Goal: Task Accomplishment & Management: Use online tool/utility

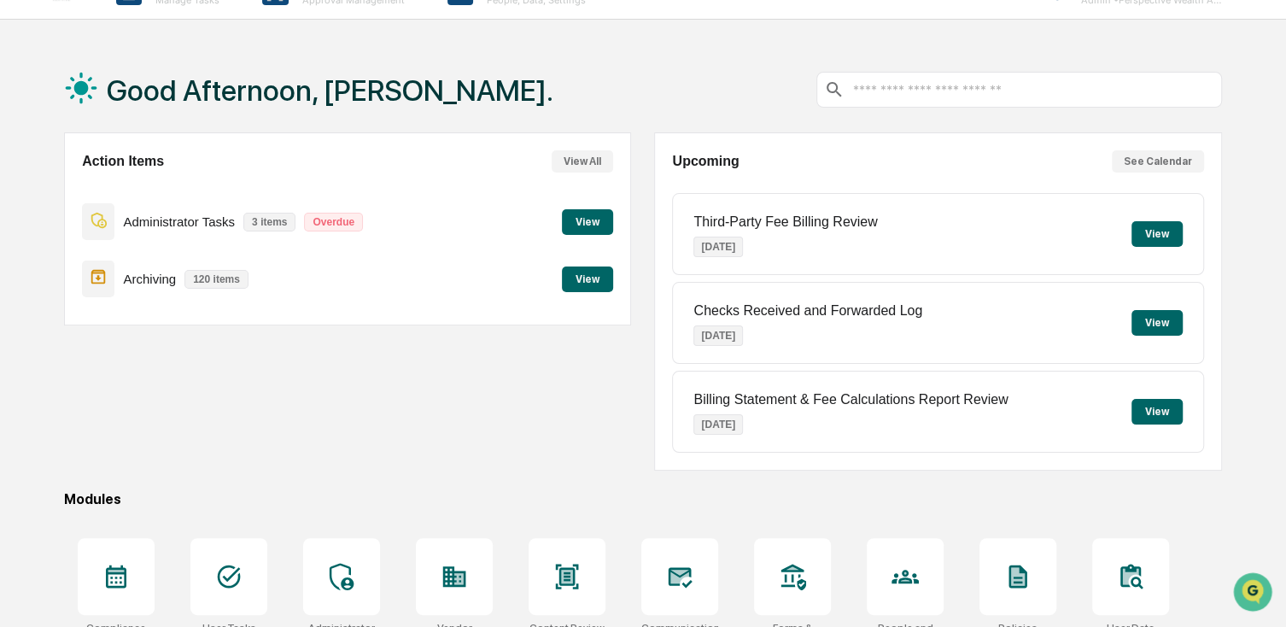
scroll to position [85, 0]
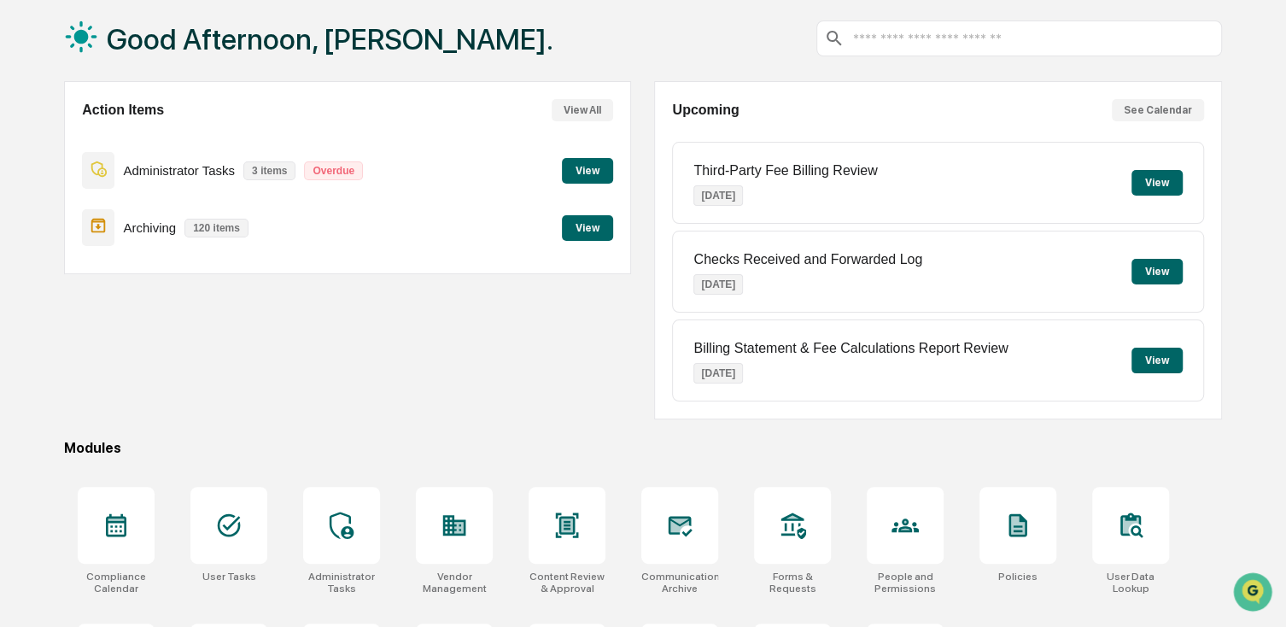
click at [588, 235] on button "View" at bounding box center [587, 228] width 51 height 26
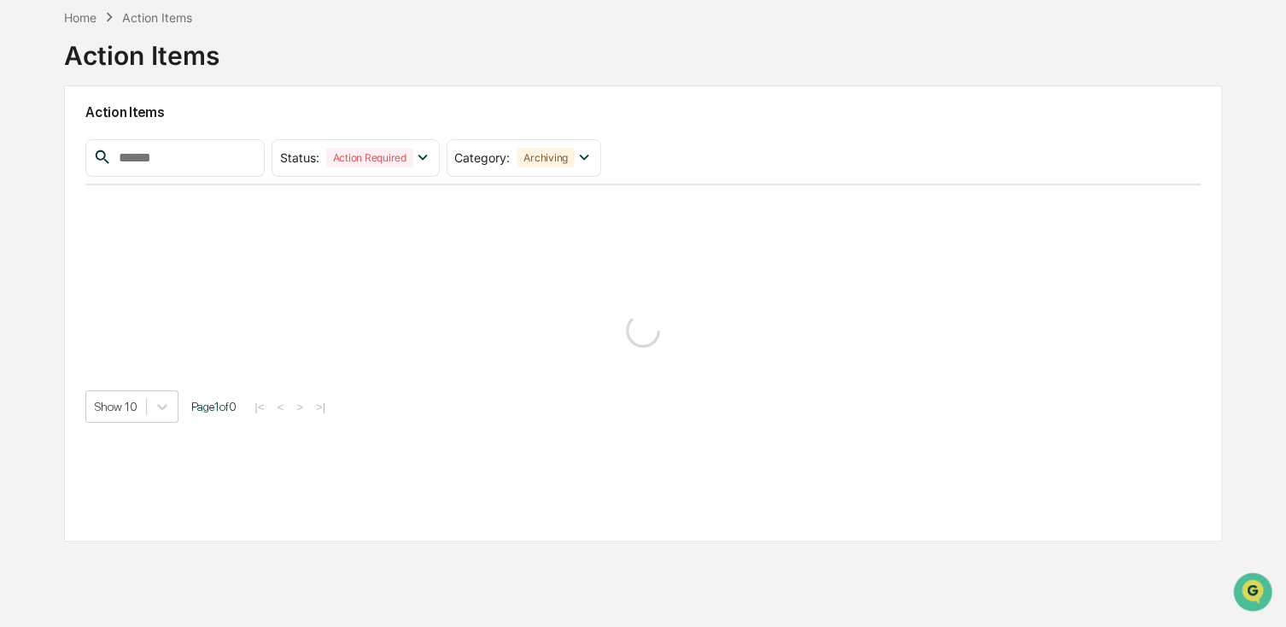
scroll to position [81, 0]
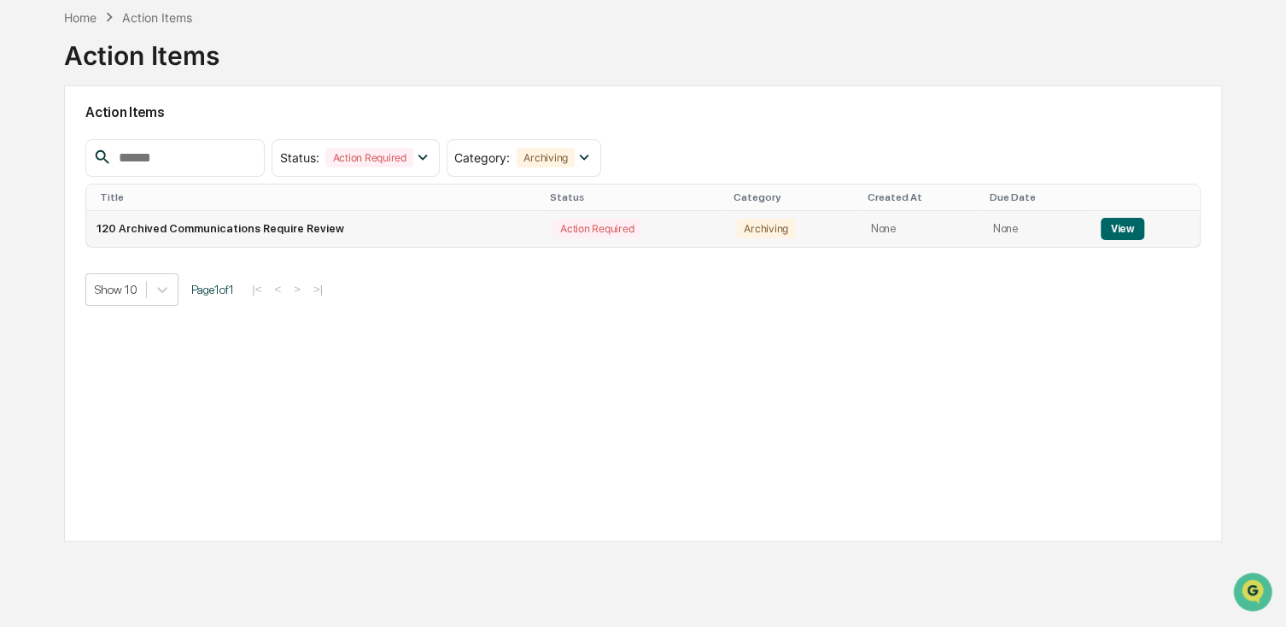
click at [1122, 228] on button "View" at bounding box center [1123, 229] width 44 height 22
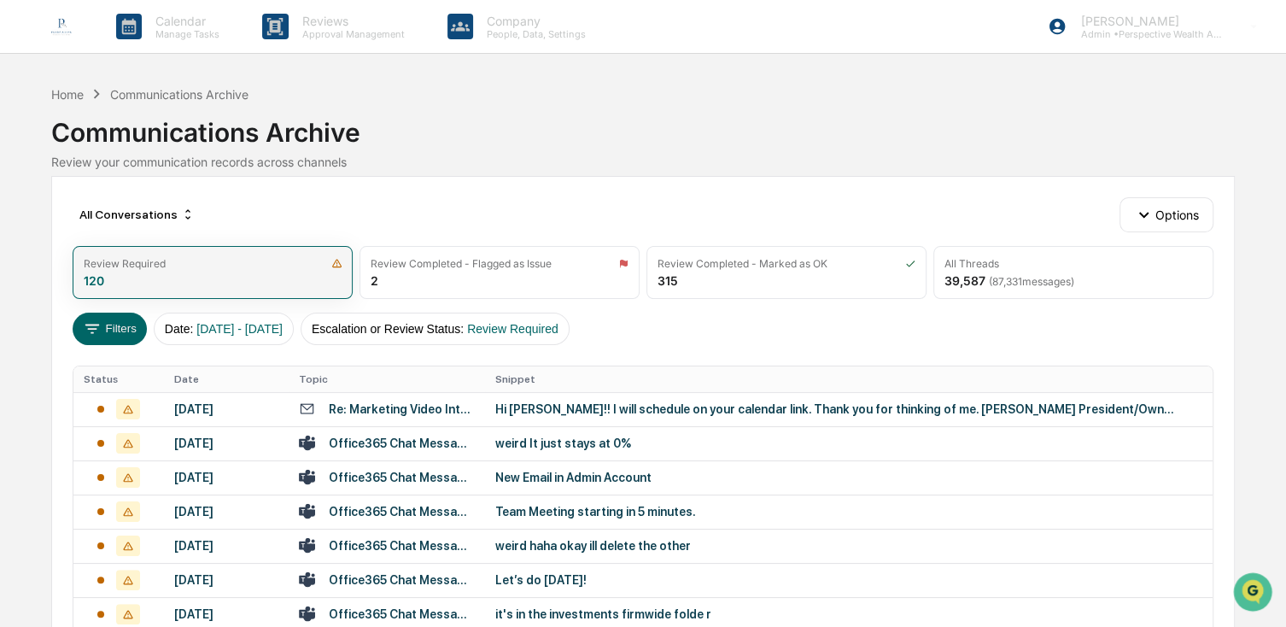
click at [127, 287] on div "Review Required 120" at bounding box center [213, 272] width 280 height 53
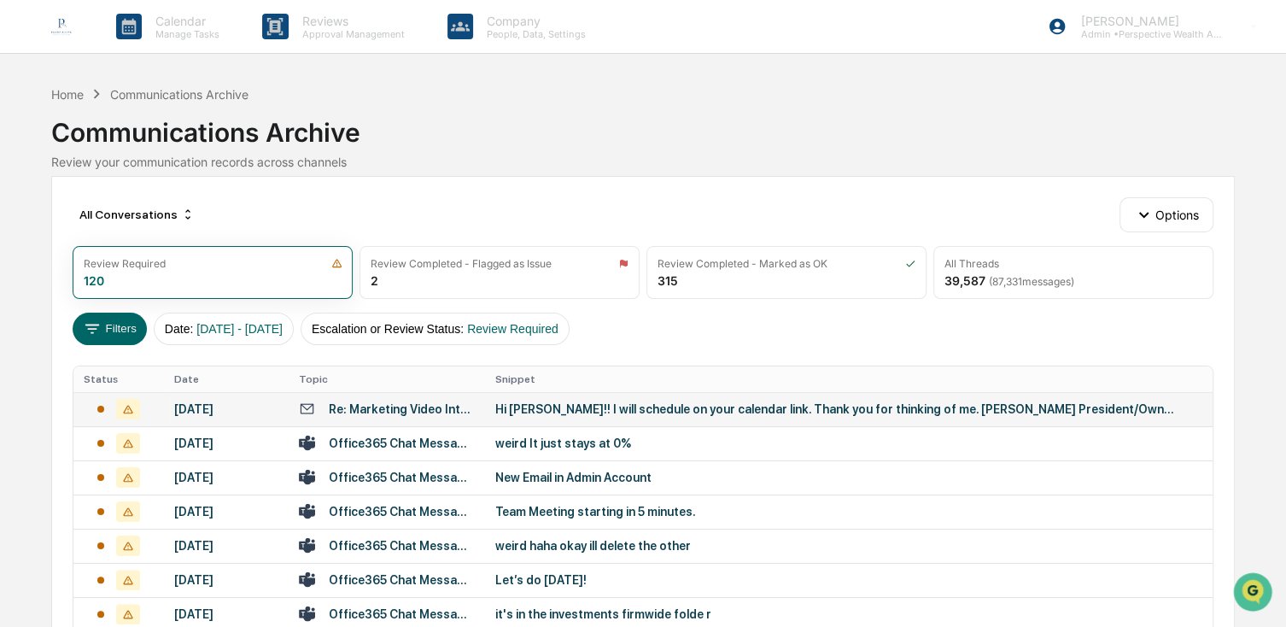
click at [181, 416] on div "[DATE]" at bounding box center [226, 409] width 105 height 14
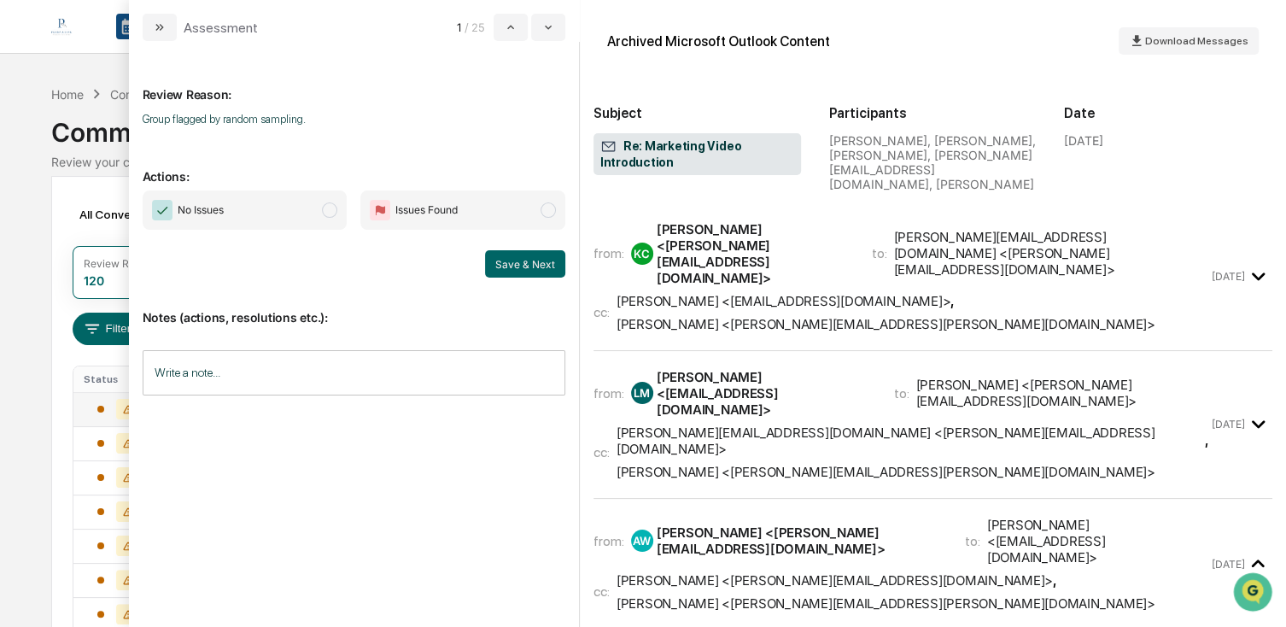
click at [312, 210] on span "No Issues" at bounding box center [245, 209] width 205 height 39
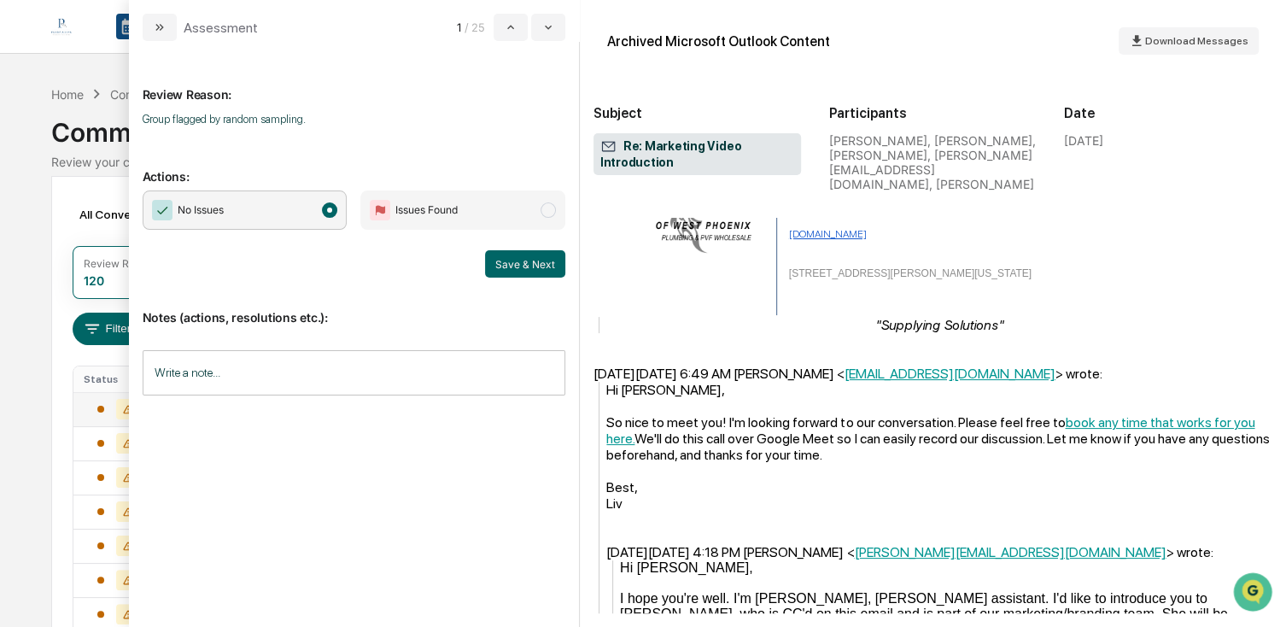
scroll to position [486, 0]
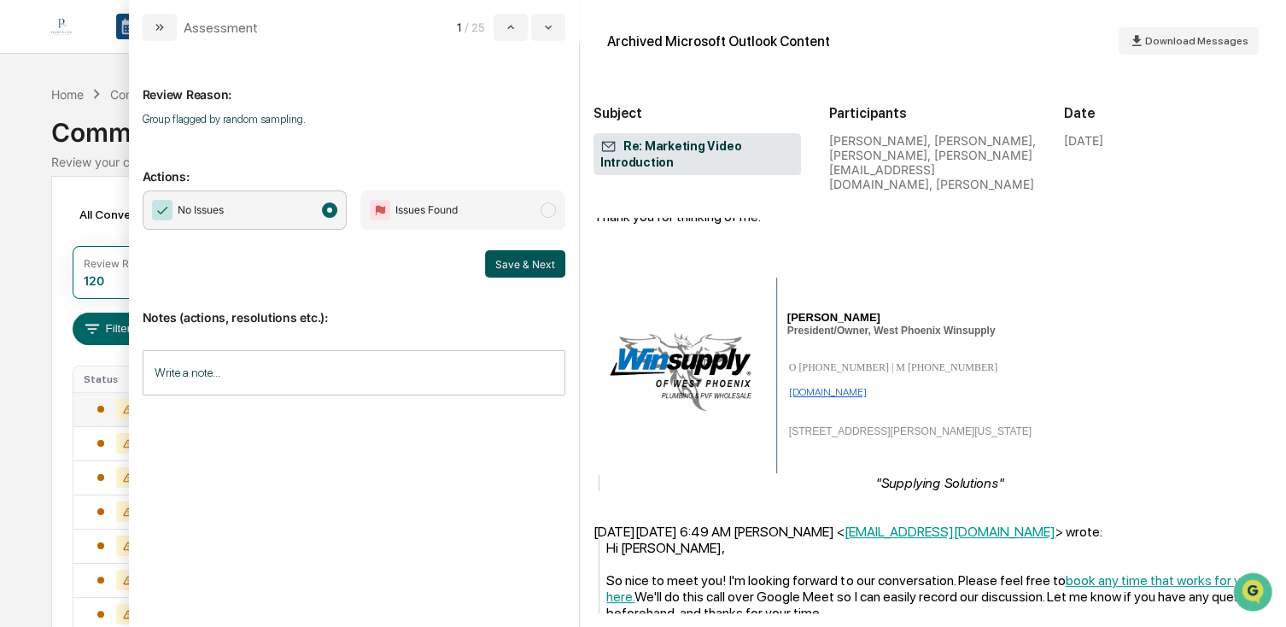
click at [514, 267] on button "Save & Next" at bounding box center [525, 263] width 80 height 27
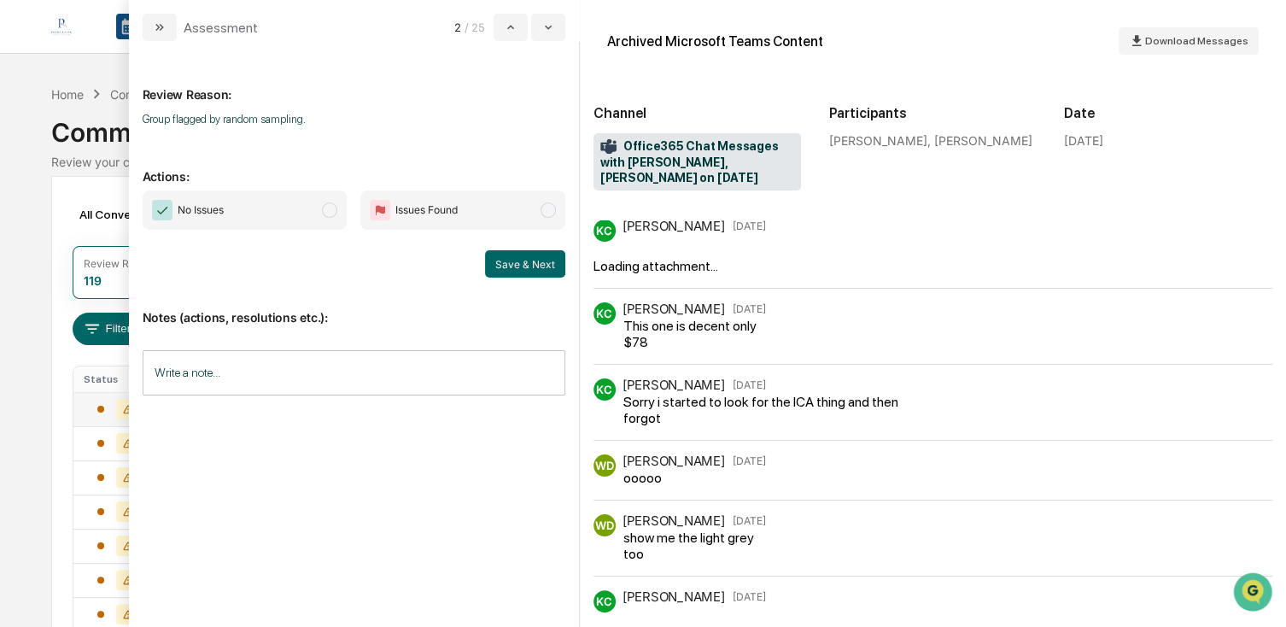
click at [244, 212] on span "No Issues" at bounding box center [245, 209] width 205 height 39
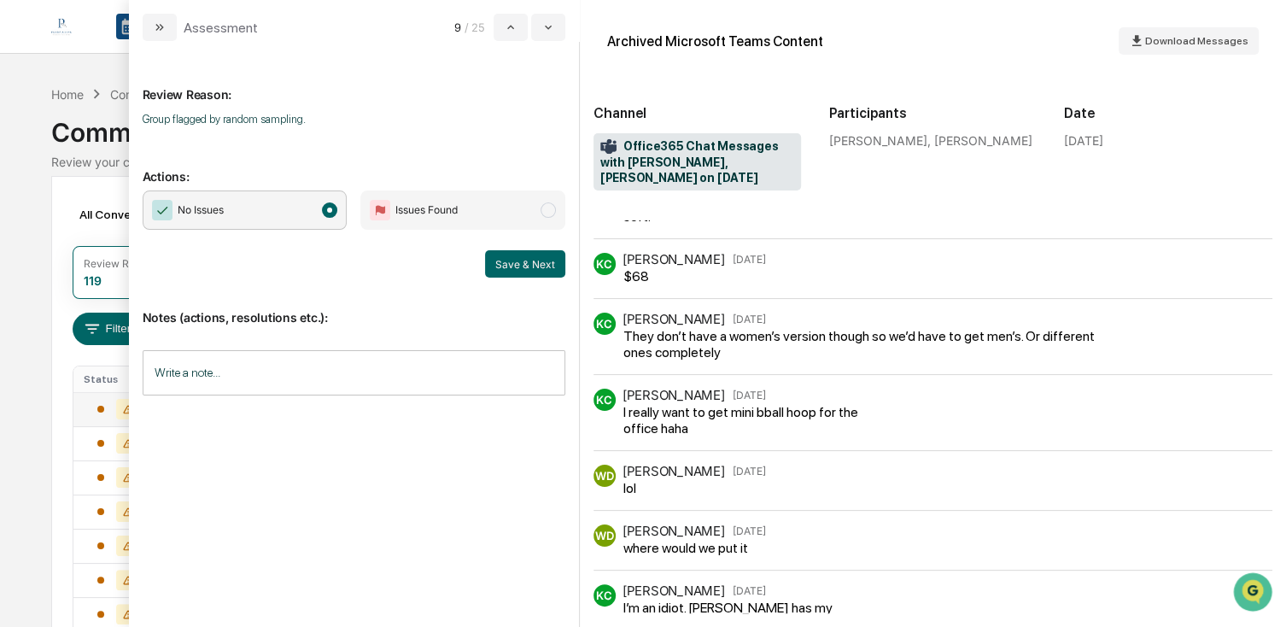
scroll to position [1708, 0]
click at [531, 267] on button "Save & Next" at bounding box center [525, 263] width 80 height 27
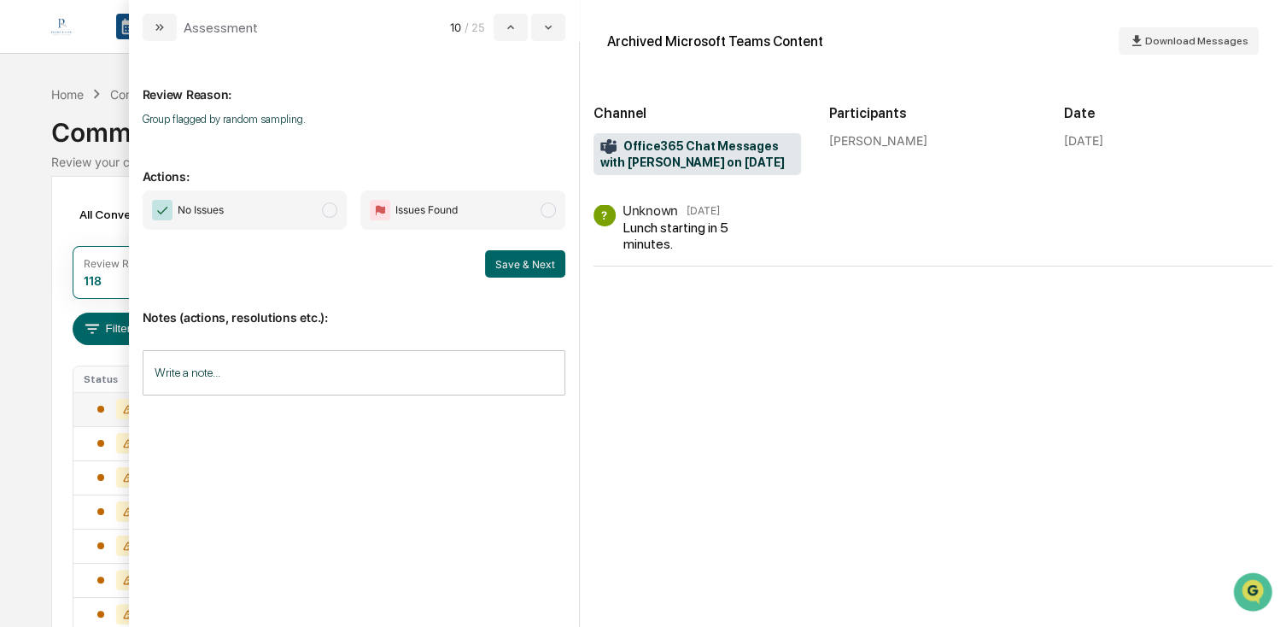
click at [277, 229] on span "No Issues" at bounding box center [245, 209] width 205 height 39
click at [525, 266] on button "Save & Next" at bounding box center [525, 263] width 80 height 27
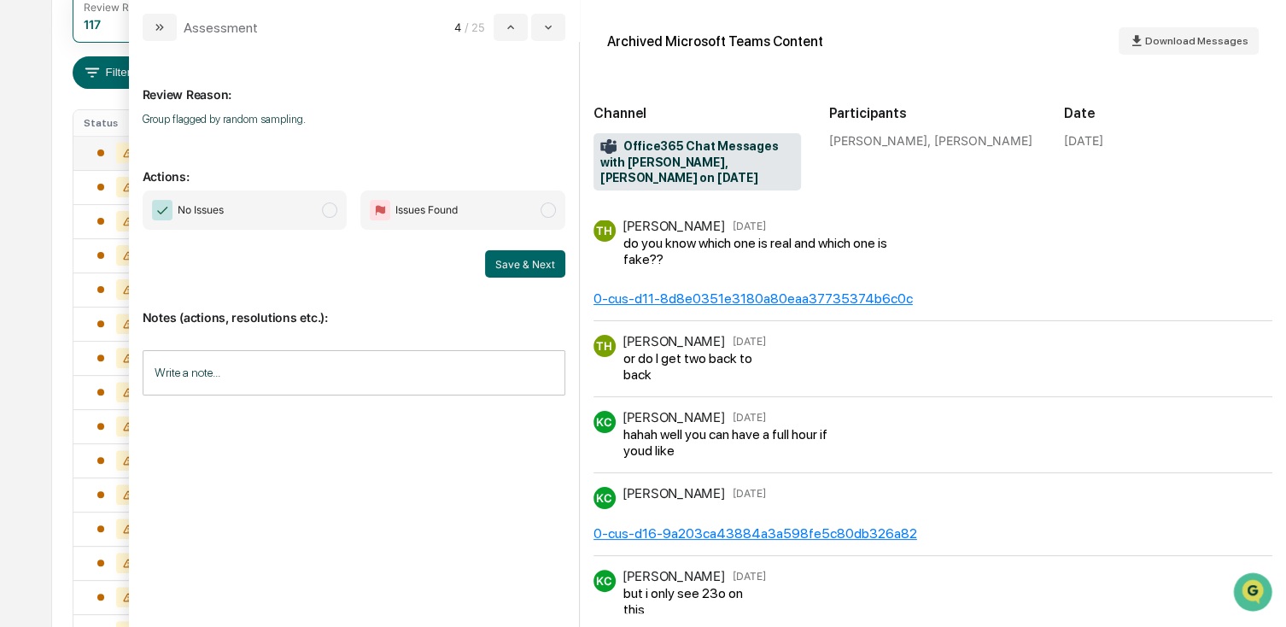
click at [334, 224] on span "No Issues" at bounding box center [245, 209] width 205 height 39
click at [520, 261] on button "Save & Next" at bounding box center [525, 263] width 80 height 27
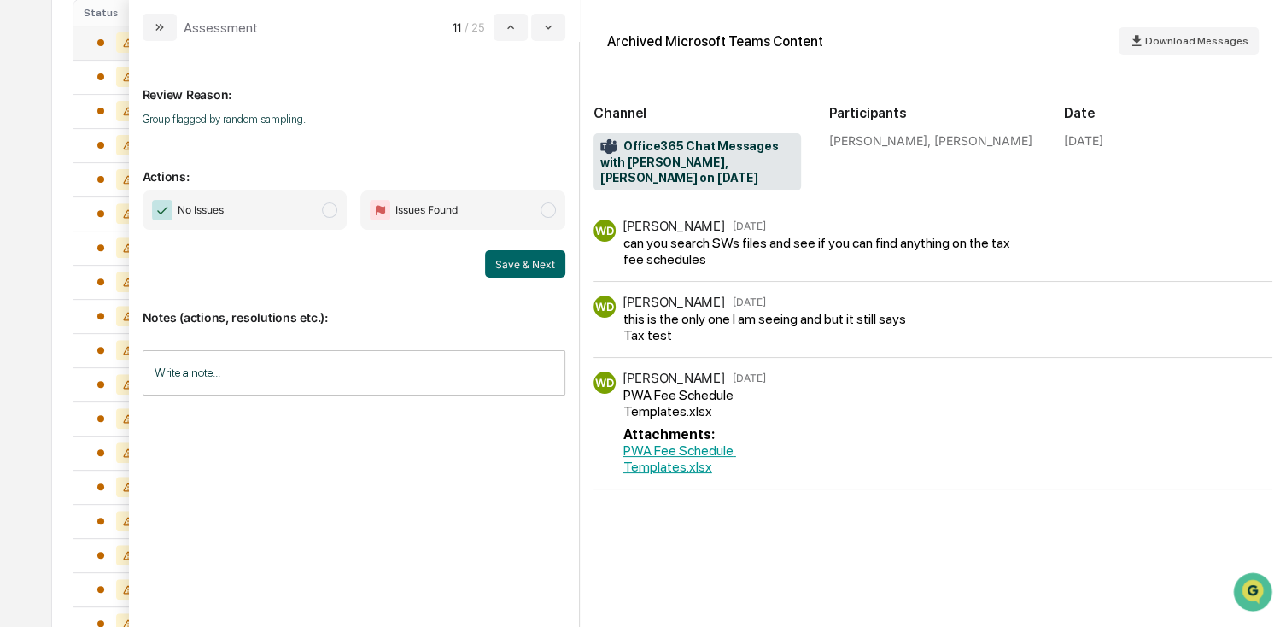
scroll to position [512, 0]
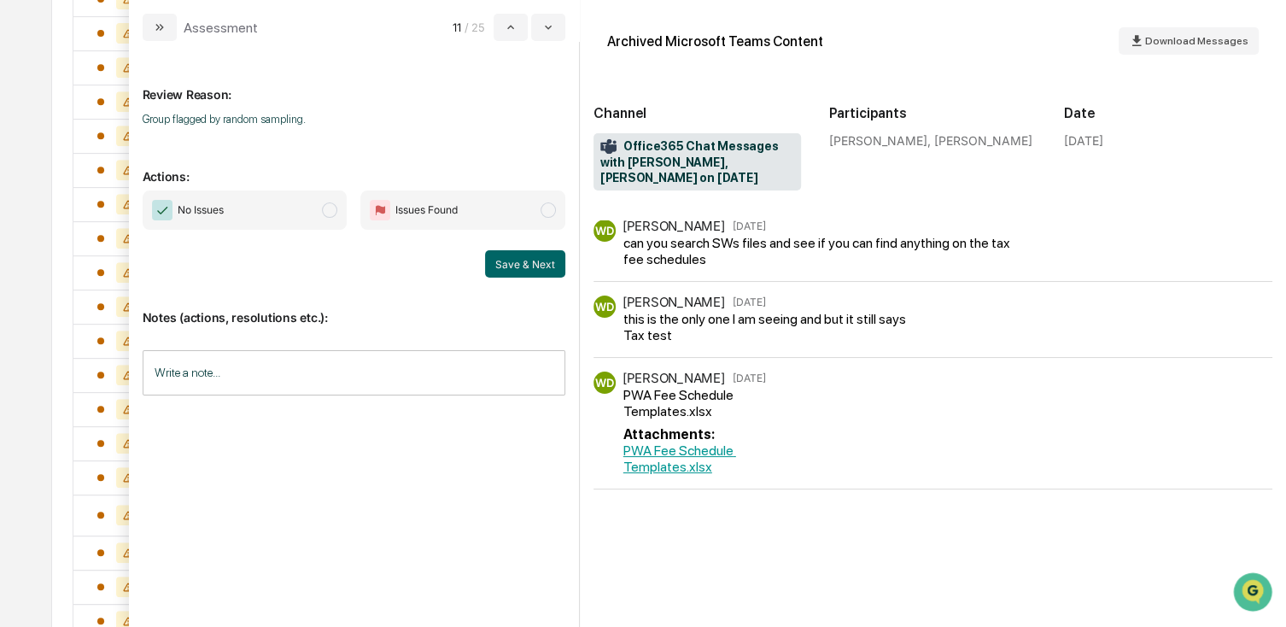
click at [240, 218] on span "No Issues" at bounding box center [245, 209] width 205 height 39
click at [531, 265] on button "Save & Next" at bounding box center [525, 263] width 80 height 27
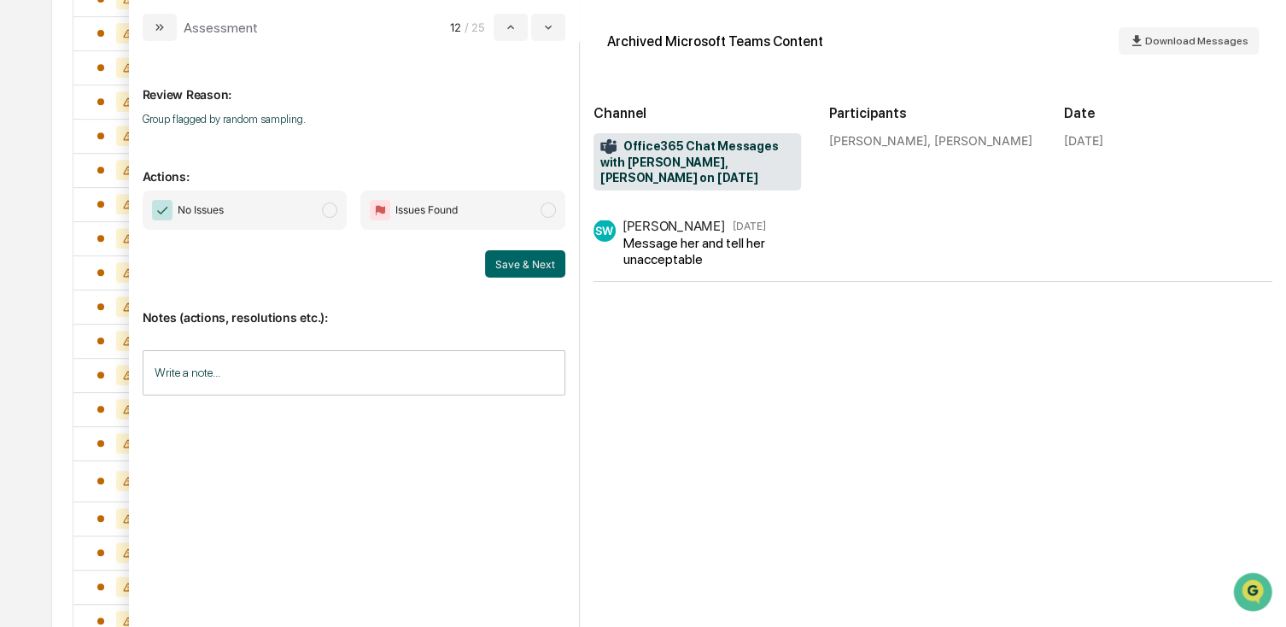
click at [297, 221] on span "No Issues" at bounding box center [245, 209] width 205 height 39
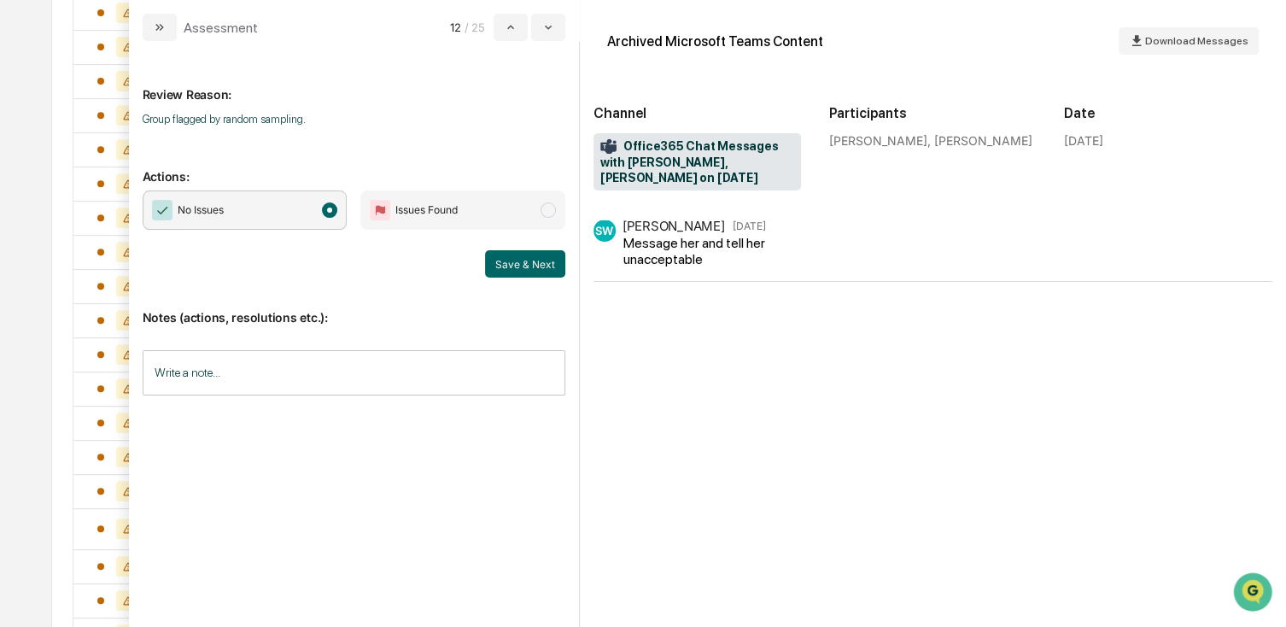
scroll to position [427, 0]
click at [558, 261] on button "Save & Next" at bounding box center [525, 263] width 80 height 27
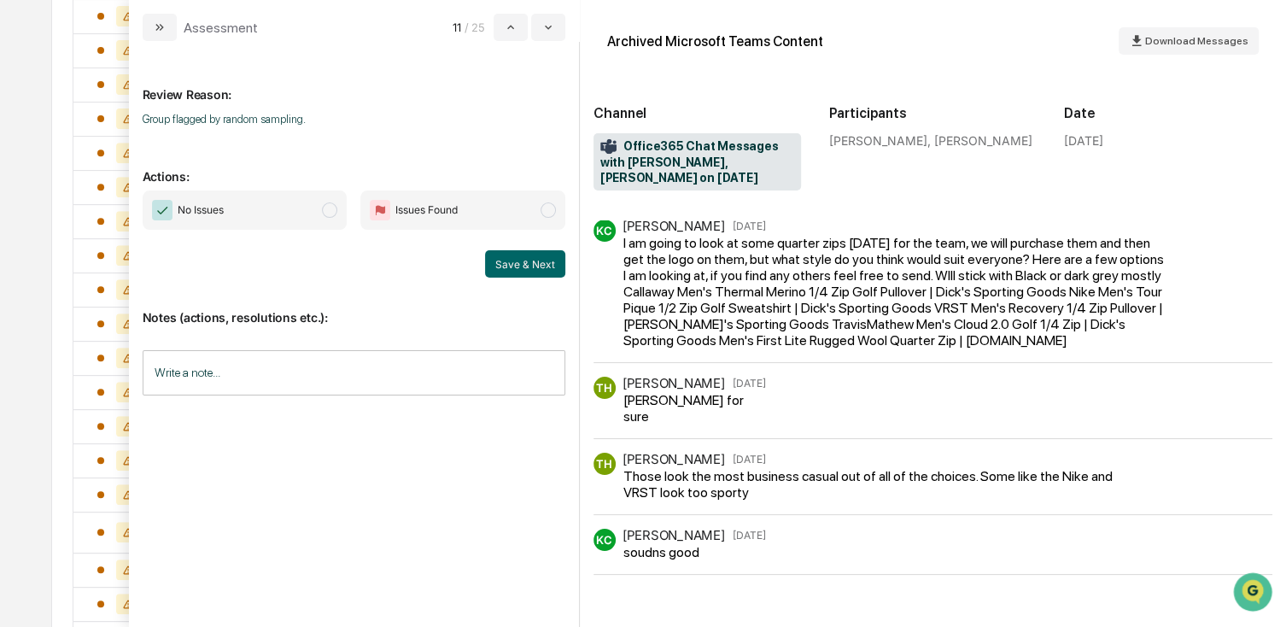
click at [275, 213] on span "No Issues" at bounding box center [245, 209] width 205 height 39
click at [546, 272] on button "Save & Next" at bounding box center [525, 263] width 80 height 27
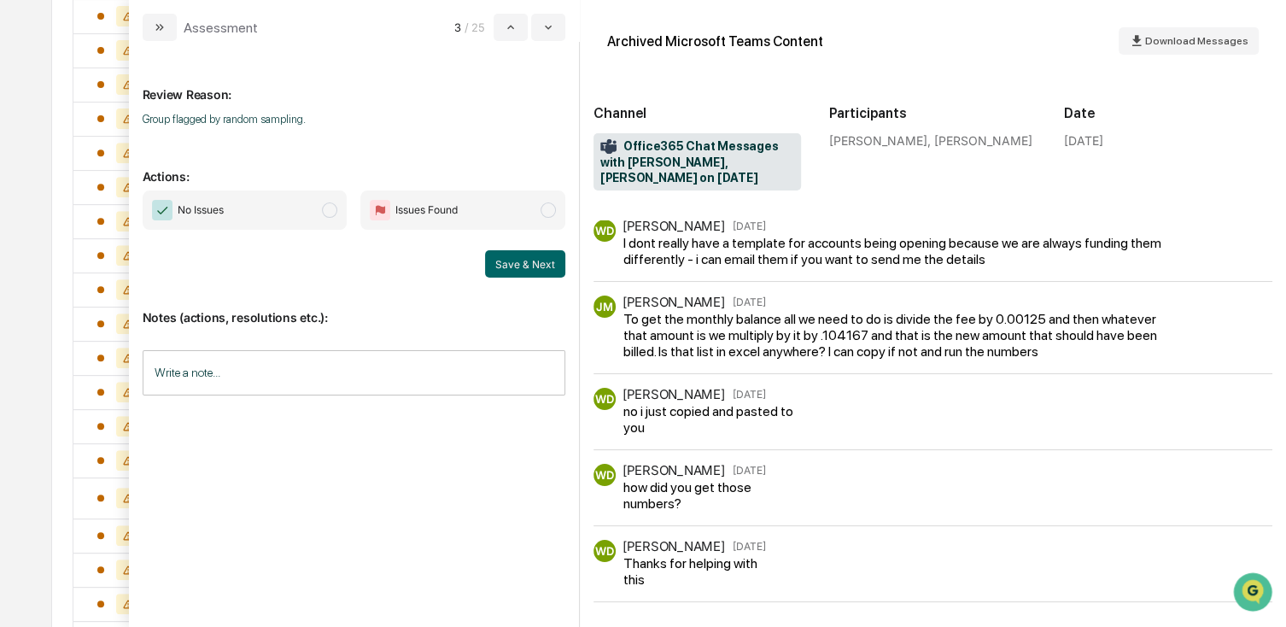
click at [314, 218] on span "No Issues" at bounding box center [245, 209] width 205 height 39
click at [542, 265] on button "Save & Next" at bounding box center [525, 263] width 80 height 27
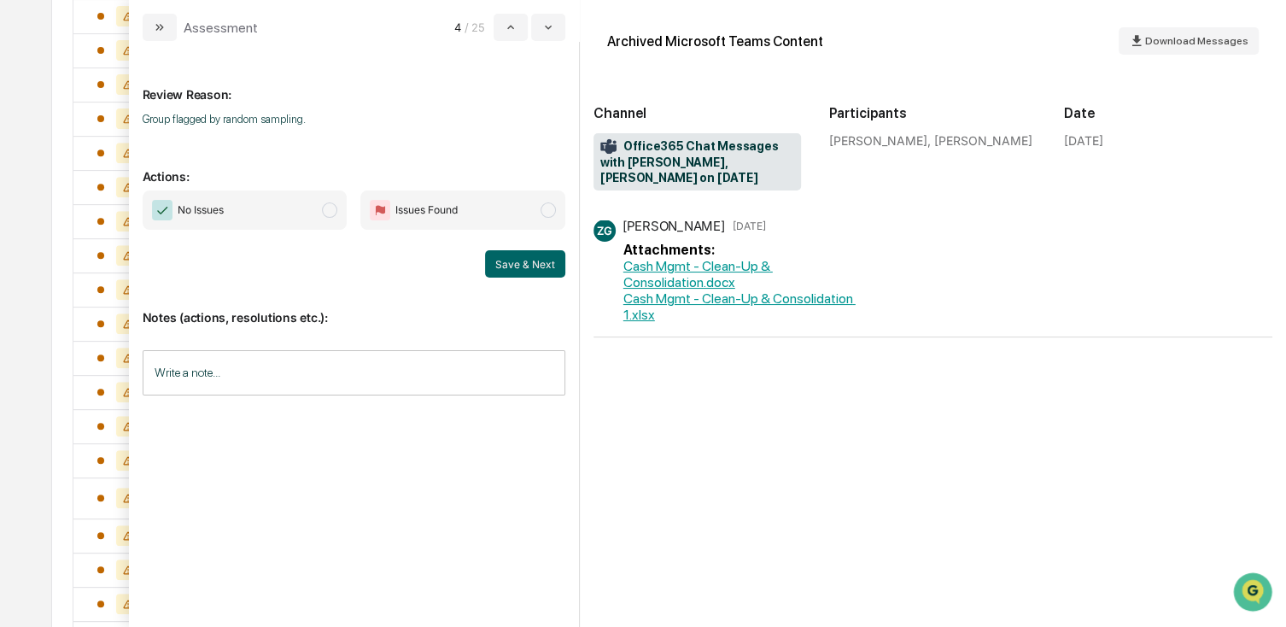
click at [295, 223] on span "No Issues" at bounding box center [245, 209] width 205 height 39
click at [546, 270] on button "Save & Next" at bounding box center [525, 263] width 80 height 27
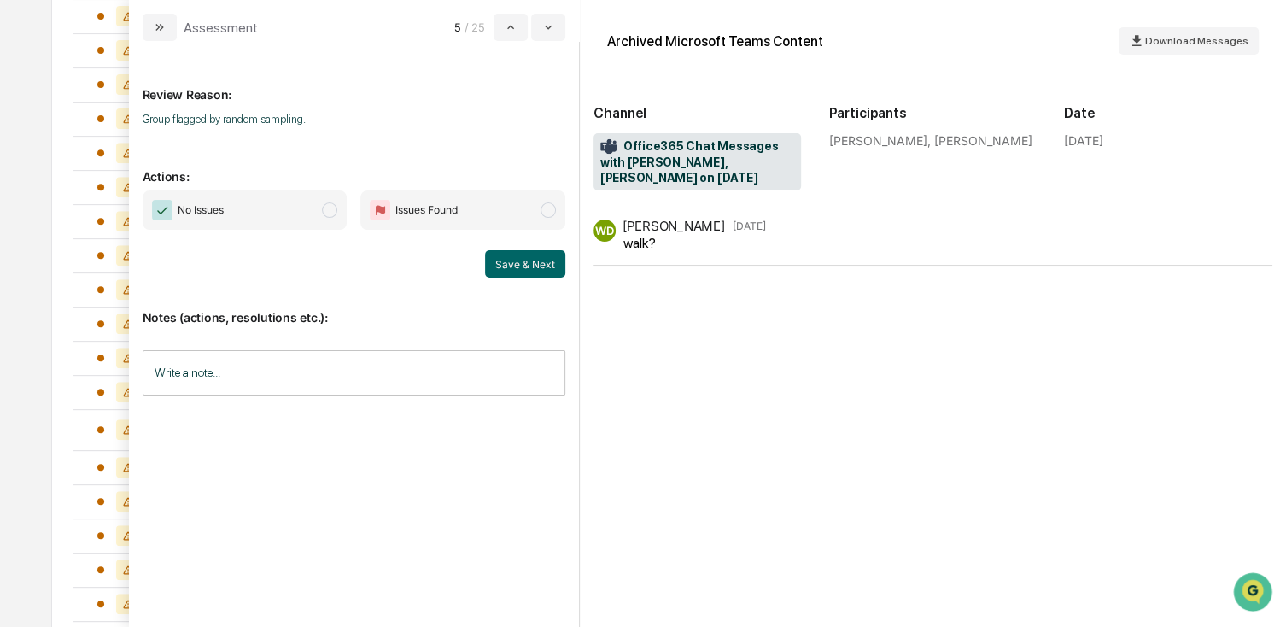
click at [305, 213] on span "No Issues" at bounding box center [245, 209] width 205 height 39
click at [503, 267] on button "Save & Next" at bounding box center [525, 263] width 80 height 27
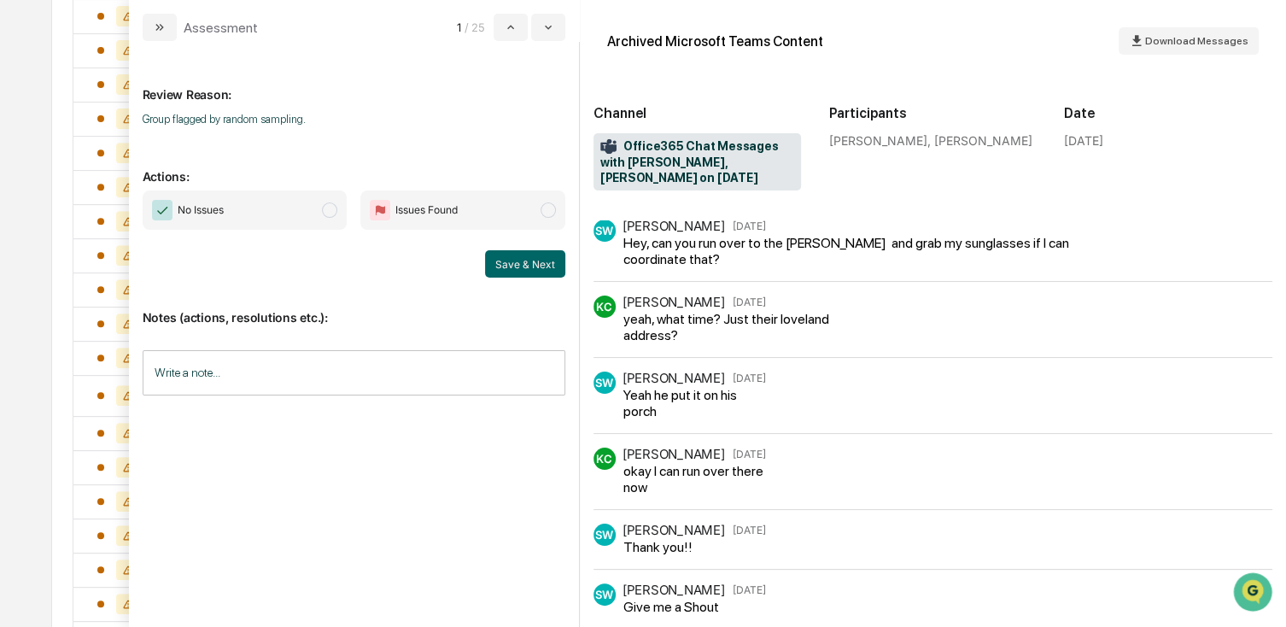
click at [287, 231] on div "No Issues Issues Found Save & Next" at bounding box center [354, 233] width 423 height 87
click at [291, 215] on span "No Issues" at bounding box center [245, 209] width 205 height 39
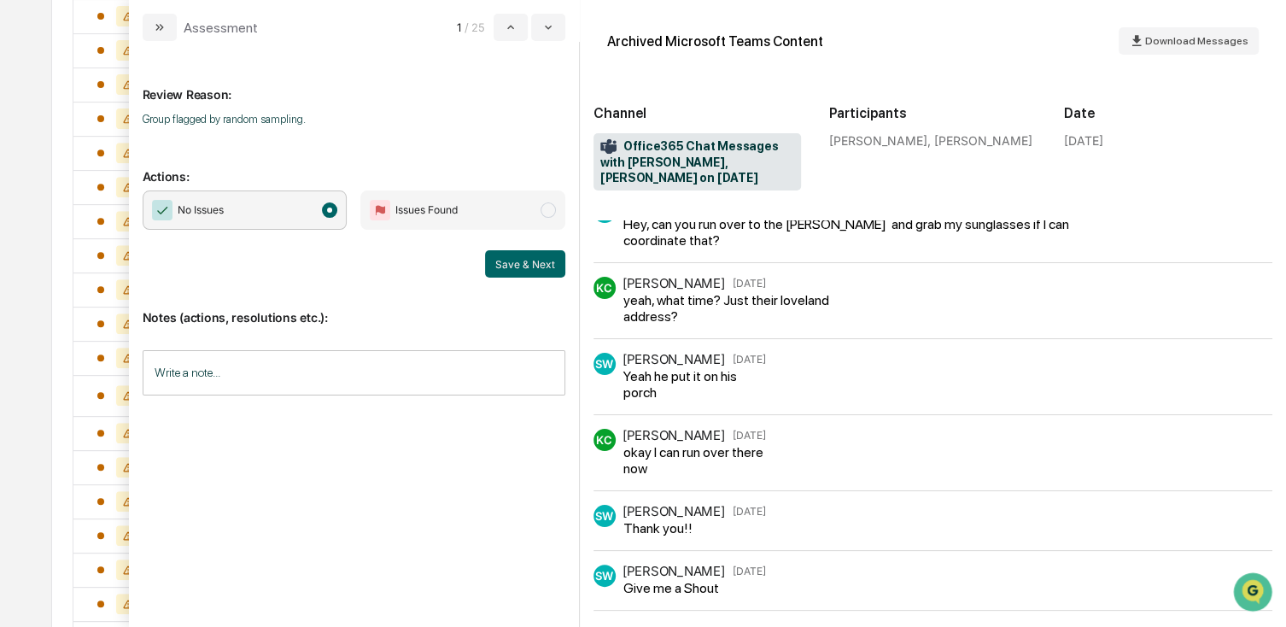
scroll to position [29, 0]
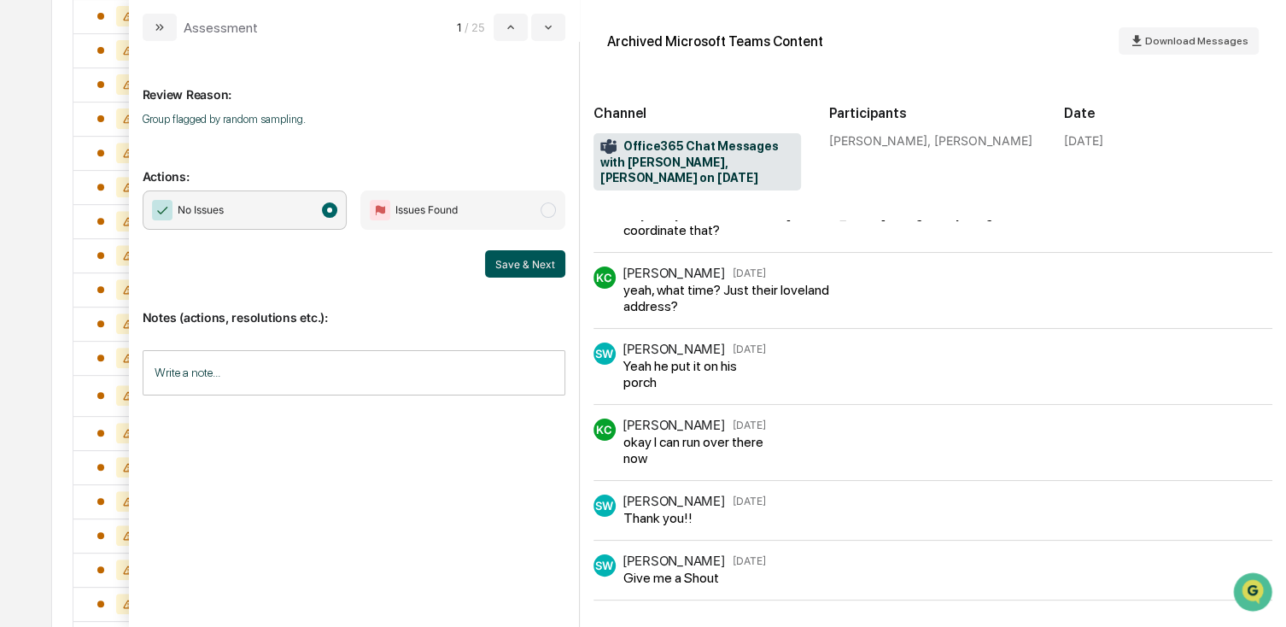
click at [513, 267] on button "Save & Next" at bounding box center [525, 263] width 80 height 27
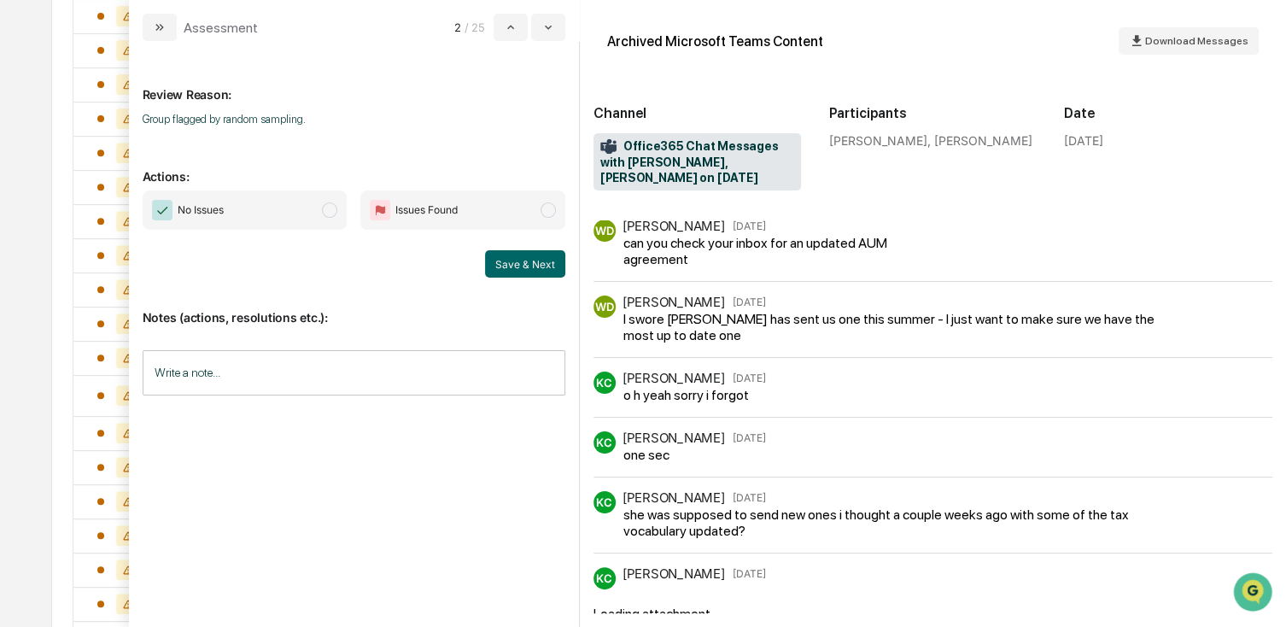
click at [288, 208] on span "No Issues" at bounding box center [245, 209] width 205 height 39
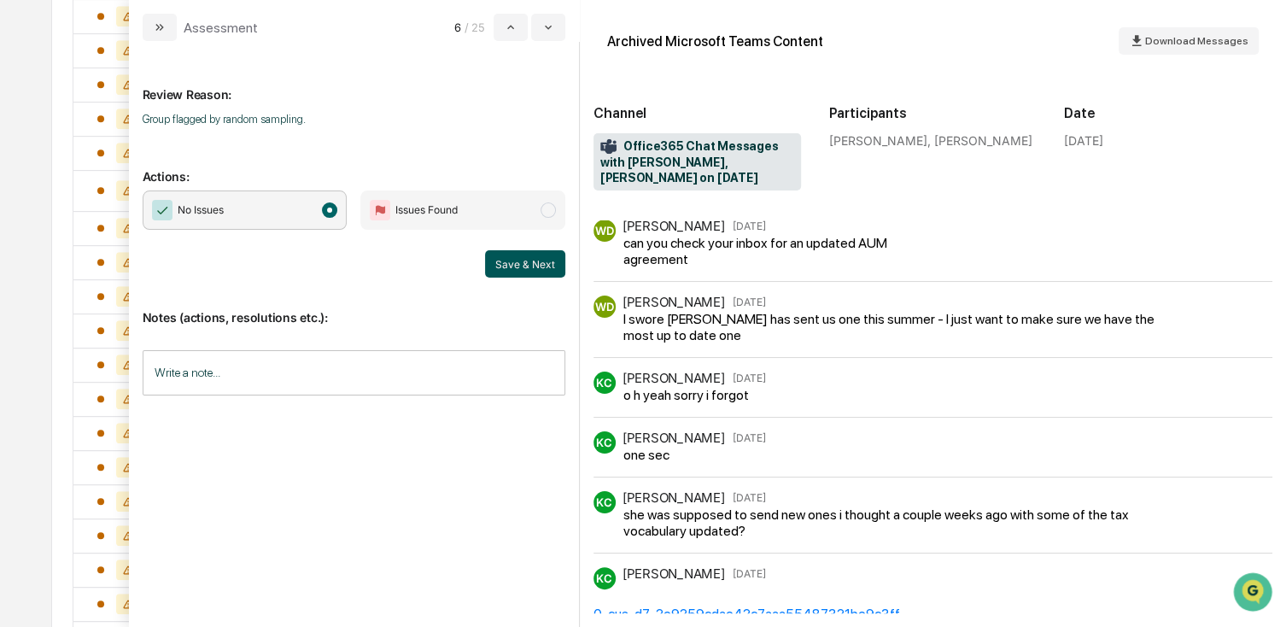
click at [532, 267] on button "Save & Next" at bounding box center [525, 263] width 80 height 27
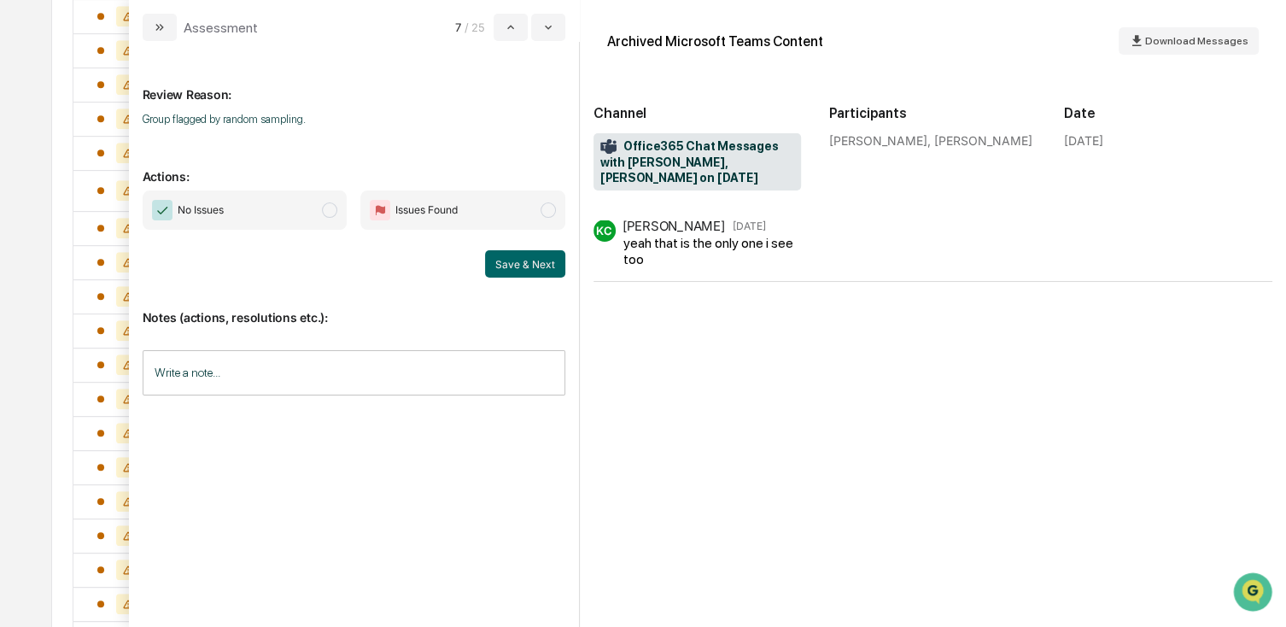
click at [271, 225] on span "No Issues" at bounding box center [245, 209] width 205 height 39
click at [517, 264] on button "Save & Next" at bounding box center [525, 263] width 80 height 27
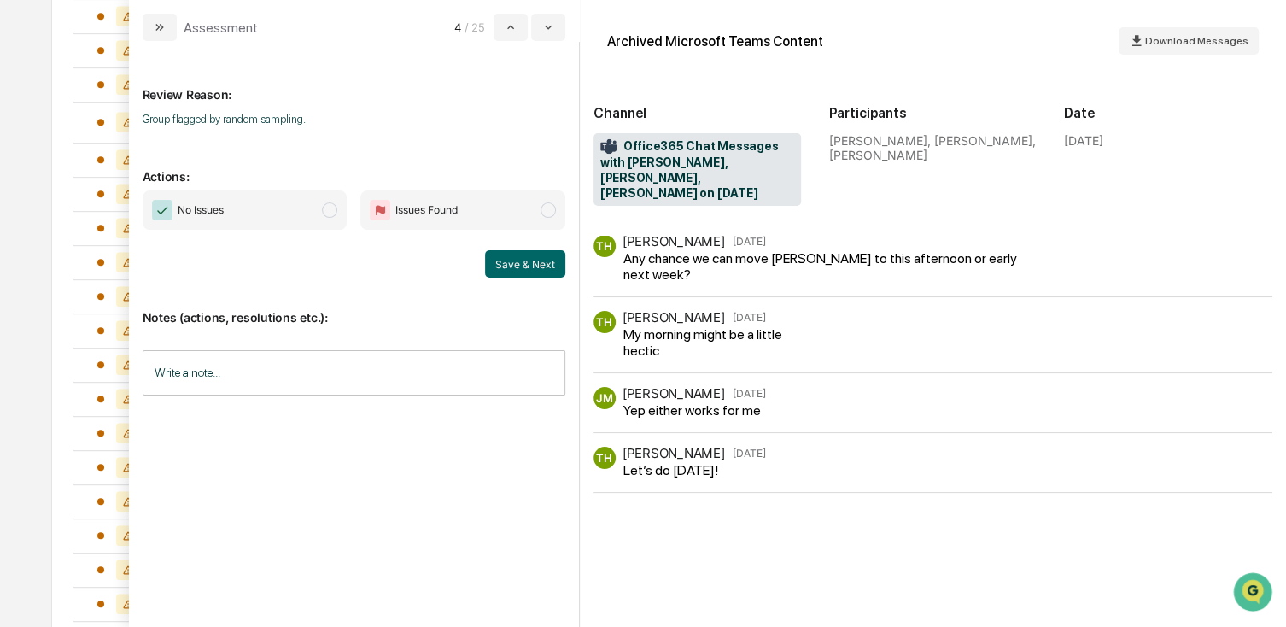
click at [240, 207] on span "No Issues" at bounding box center [245, 209] width 205 height 39
click at [515, 265] on button "Save & Next" at bounding box center [525, 263] width 80 height 27
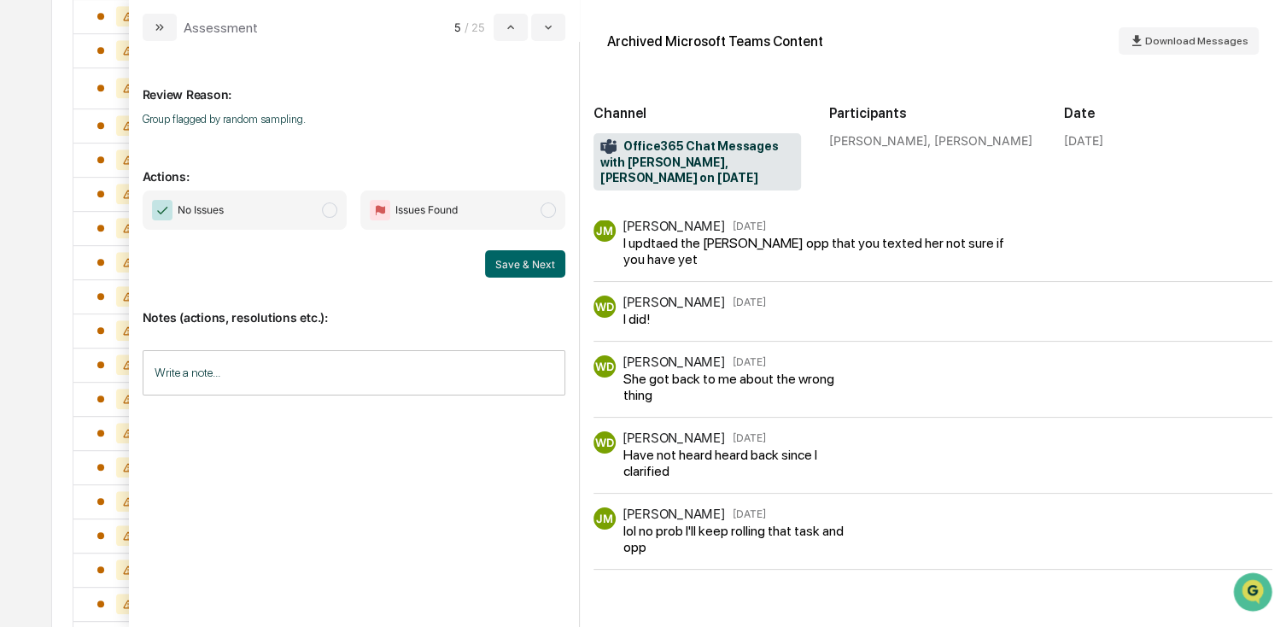
click at [282, 206] on span "No Issues" at bounding box center [245, 209] width 205 height 39
click at [468, 256] on div "Save & Next" at bounding box center [354, 263] width 423 height 27
click at [487, 248] on div "No Issues Issues Found Save & Next" at bounding box center [354, 233] width 423 height 87
click at [527, 263] on button "Save & Next" at bounding box center [525, 263] width 80 height 27
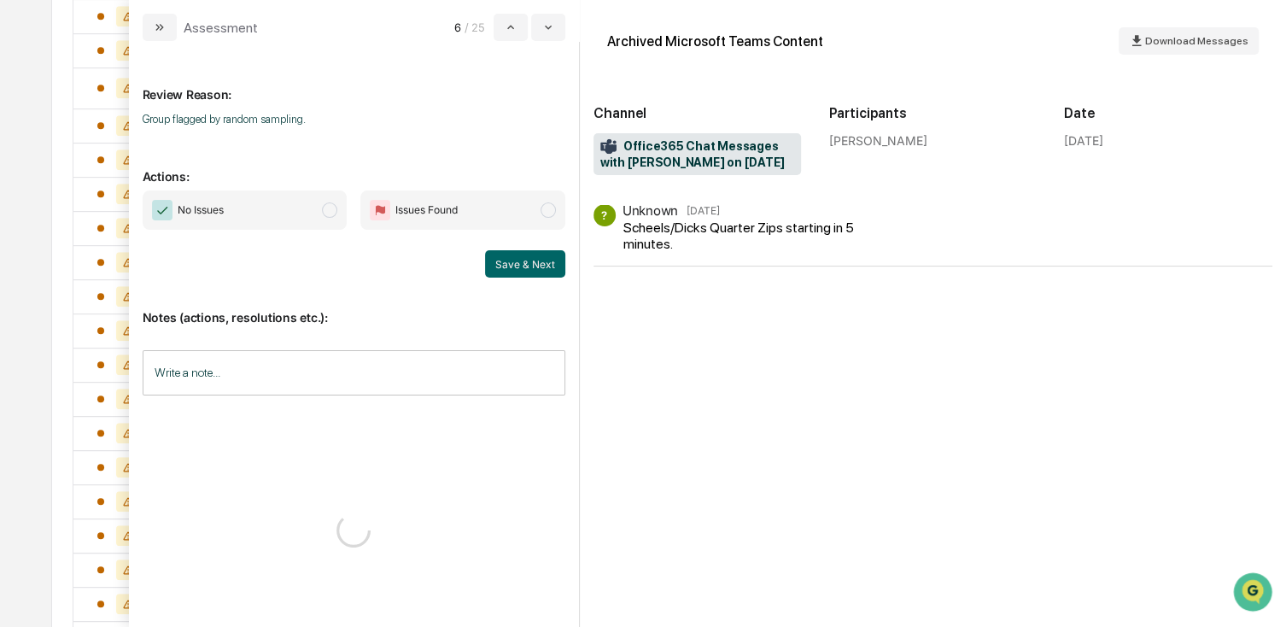
click at [304, 213] on span "No Issues" at bounding box center [245, 209] width 205 height 39
click at [517, 257] on button "Save & Next" at bounding box center [525, 263] width 80 height 27
click at [273, 209] on span "No Issues" at bounding box center [245, 209] width 205 height 39
click at [498, 250] on button "Save & Next" at bounding box center [525, 263] width 80 height 27
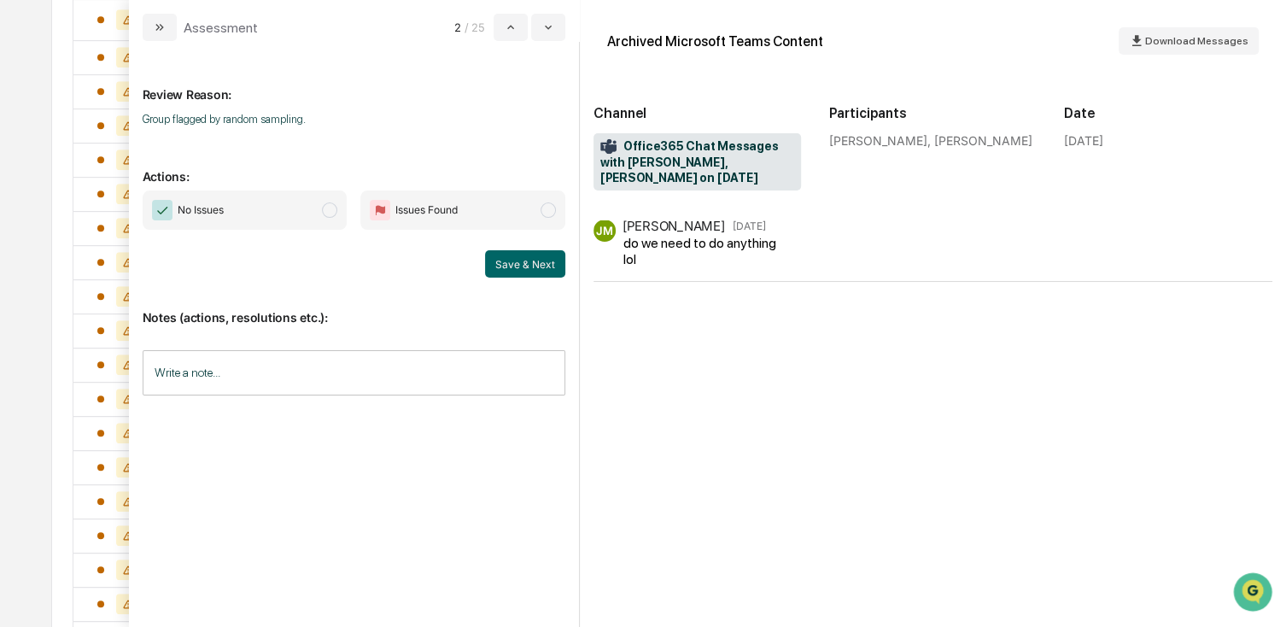
click at [311, 213] on span "No Issues" at bounding box center [245, 209] width 205 height 39
click at [524, 260] on button "Save & Next" at bounding box center [525, 263] width 80 height 27
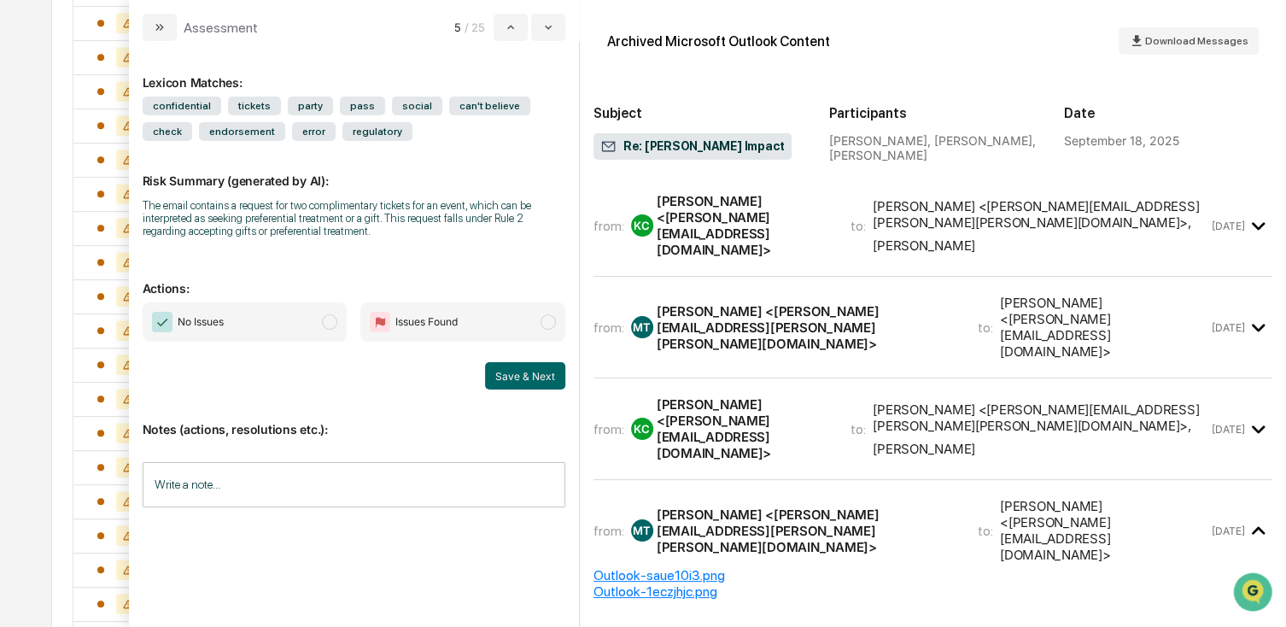
click at [305, 318] on span "No Issues" at bounding box center [245, 321] width 205 height 39
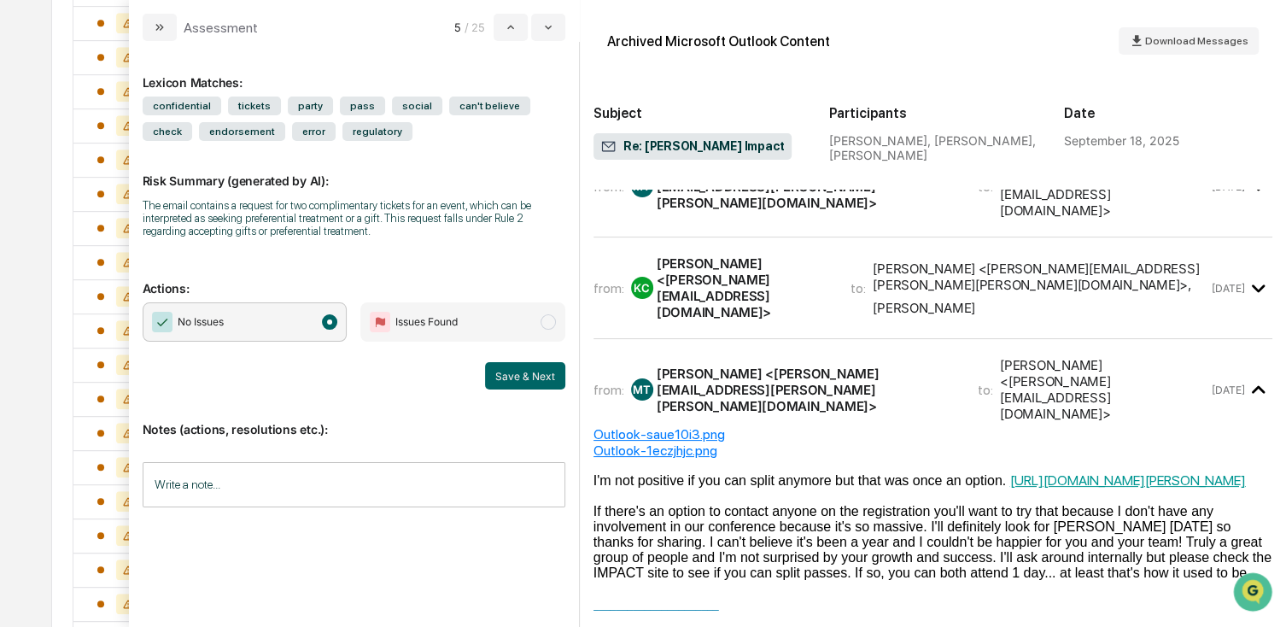
scroll to position [171, 0]
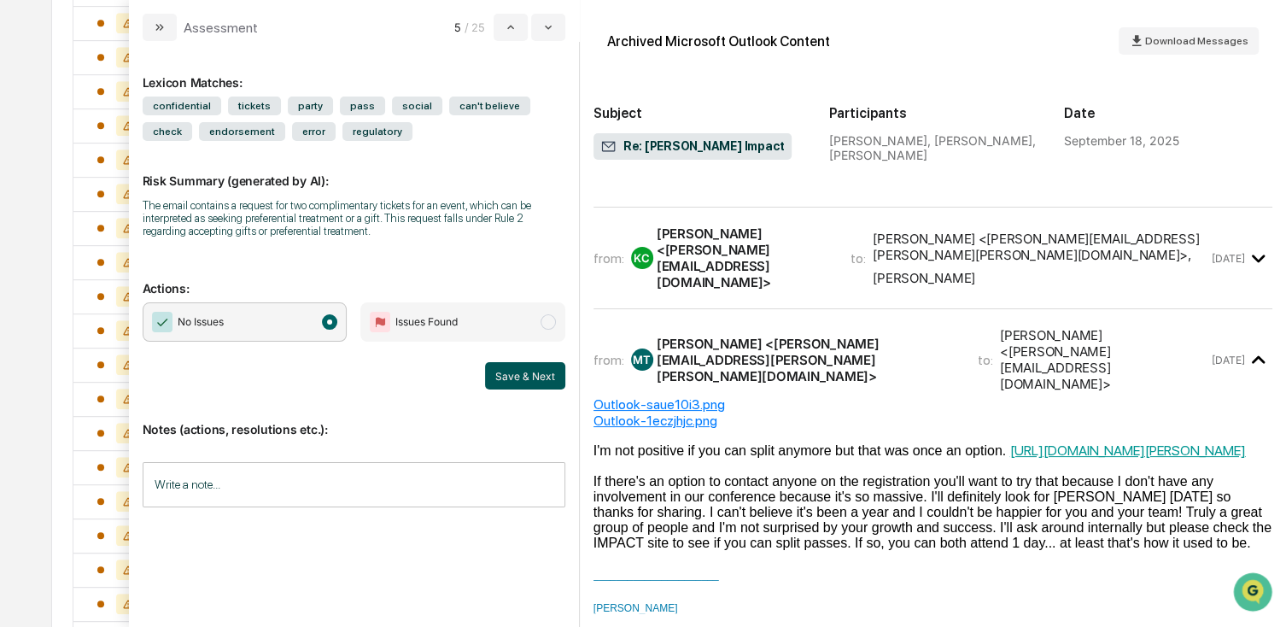
click at [492, 382] on button "Save & Next" at bounding box center [525, 375] width 80 height 27
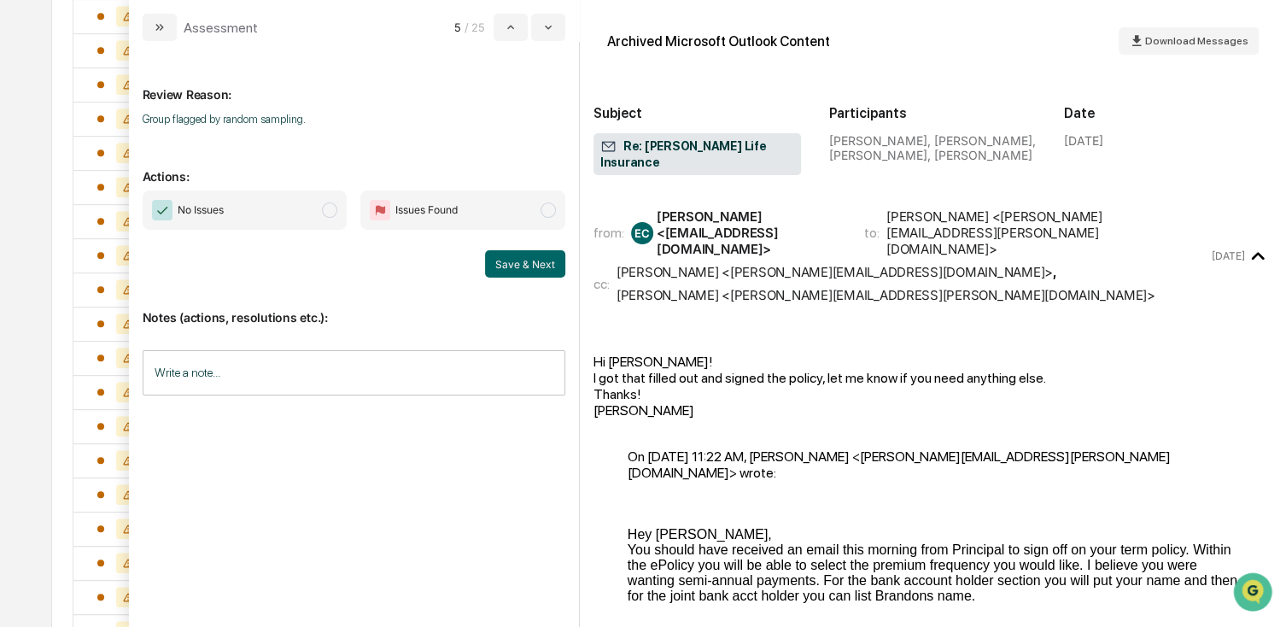
click at [244, 219] on span "No Issues" at bounding box center [245, 209] width 205 height 39
click at [522, 266] on button "Save & Next" at bounding box center [525, 263] width 80 height 27
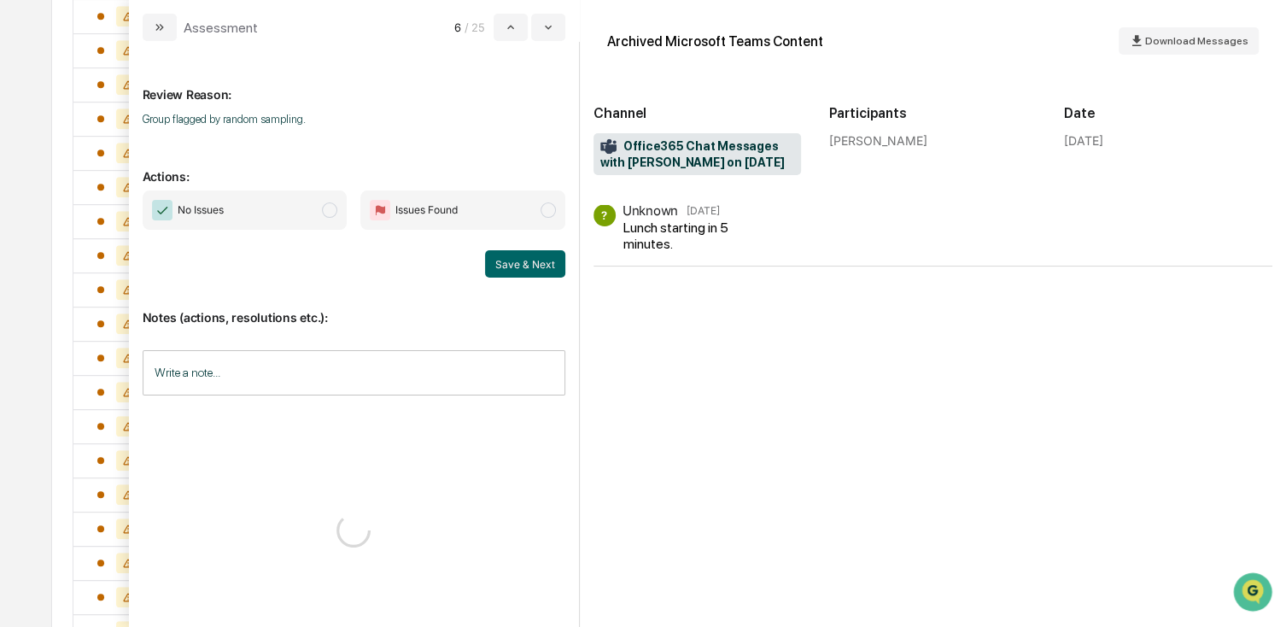
click at [270, 220] on span "No Issues" at bounding box center [245, 209] width 205 height 39
click at [506, 265] on button "Save & Next" at bounding box center [525, 263] width 80 height 27
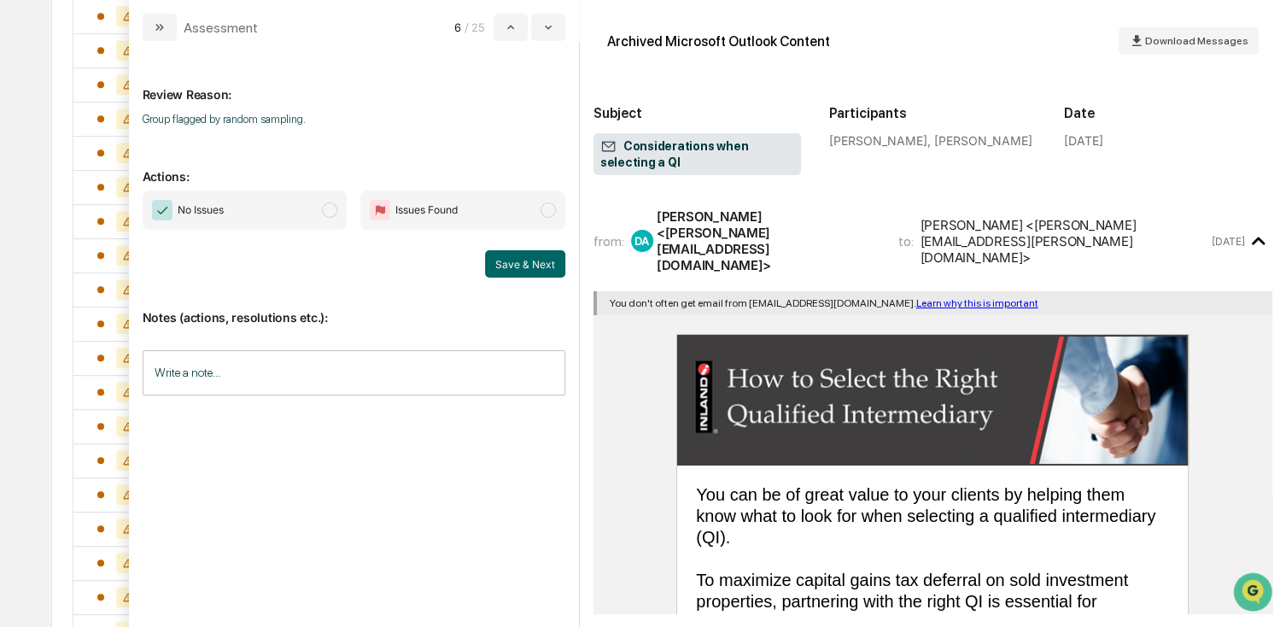
click at [253, 210] on span "No Issues" at bounding box center [245, 209] width 205 height 39
click at [523, 265] on button "Save & Next" at bounding box center [525, 263] width 80 height 27
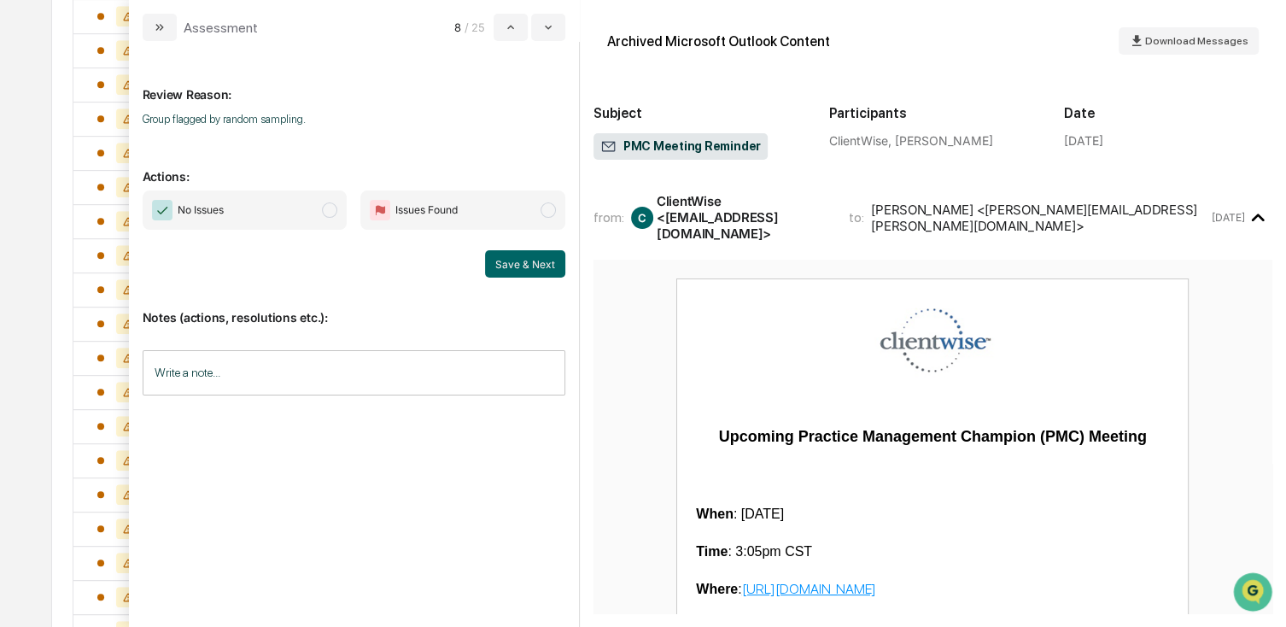
click at [243, 217] on span "No Issues" at bounding box center [245, 209] width 205 height 39
click at [544, 274] on button "Save & Next" at bounding box center [525, 263] width 80 height 27
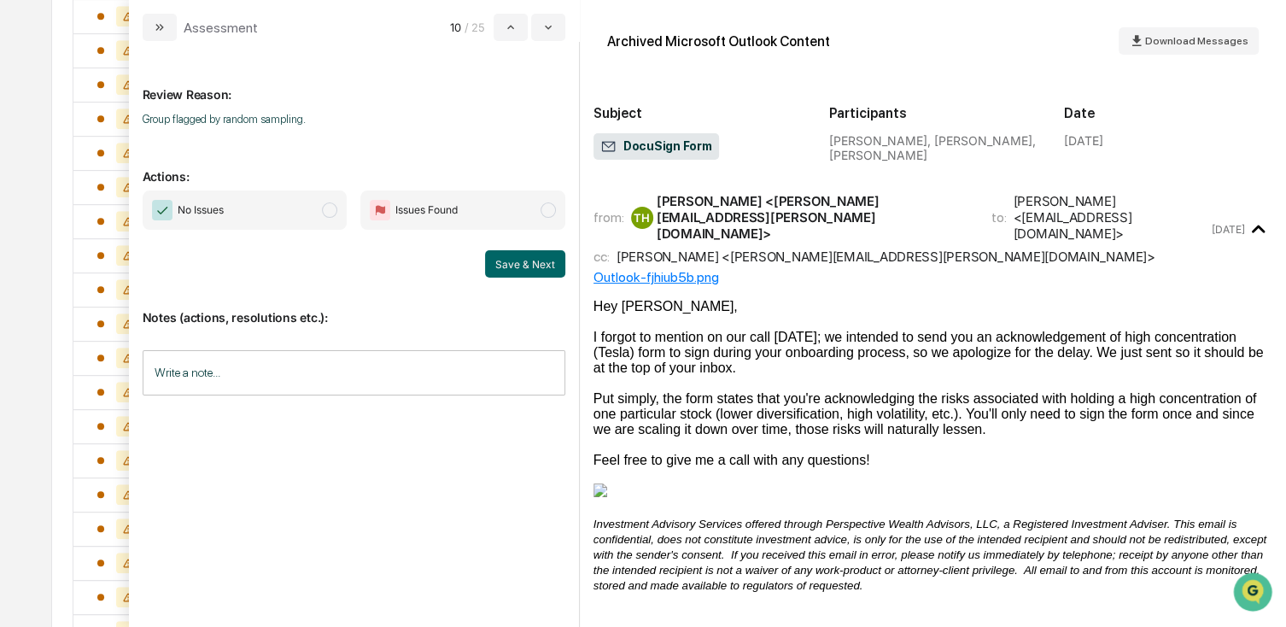
click at [237, 217] on span "No Issues" at bounding box center [245, 209] width 205 height 39
click at [522, 265] on button "Save & Next" at bounding box center [525, 263] width 80 height 27
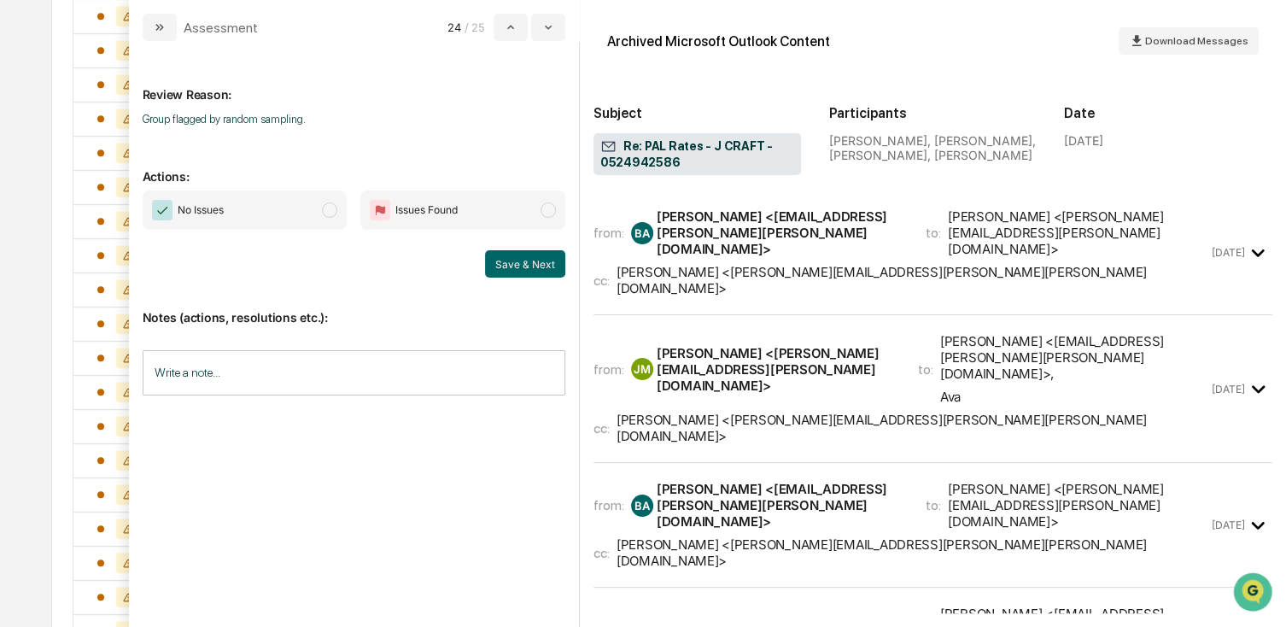
click at [296, 221] on span "No Issues" at bounding box center [245, 209] width 205 height 39
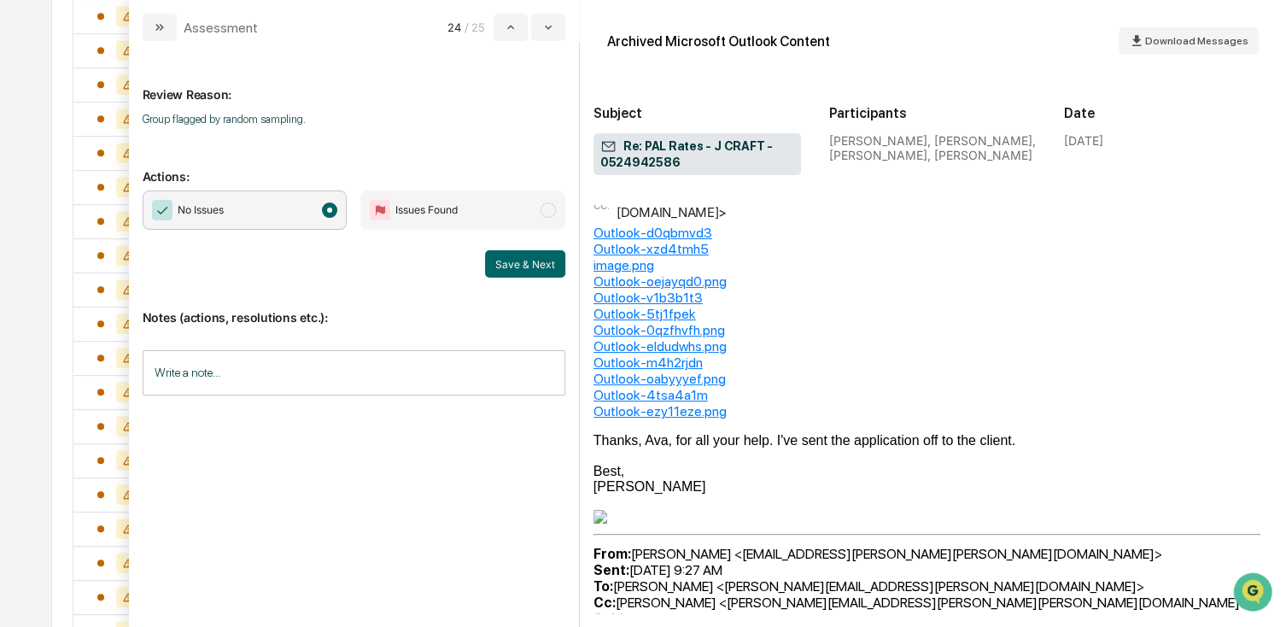
scroll to position [769, 0]
click at [523, 255] on button "Save & Next" at bounding box center [525, 263] width 80 height 27
